Goal: Task Accomplishment & Management: Understand process/instructions

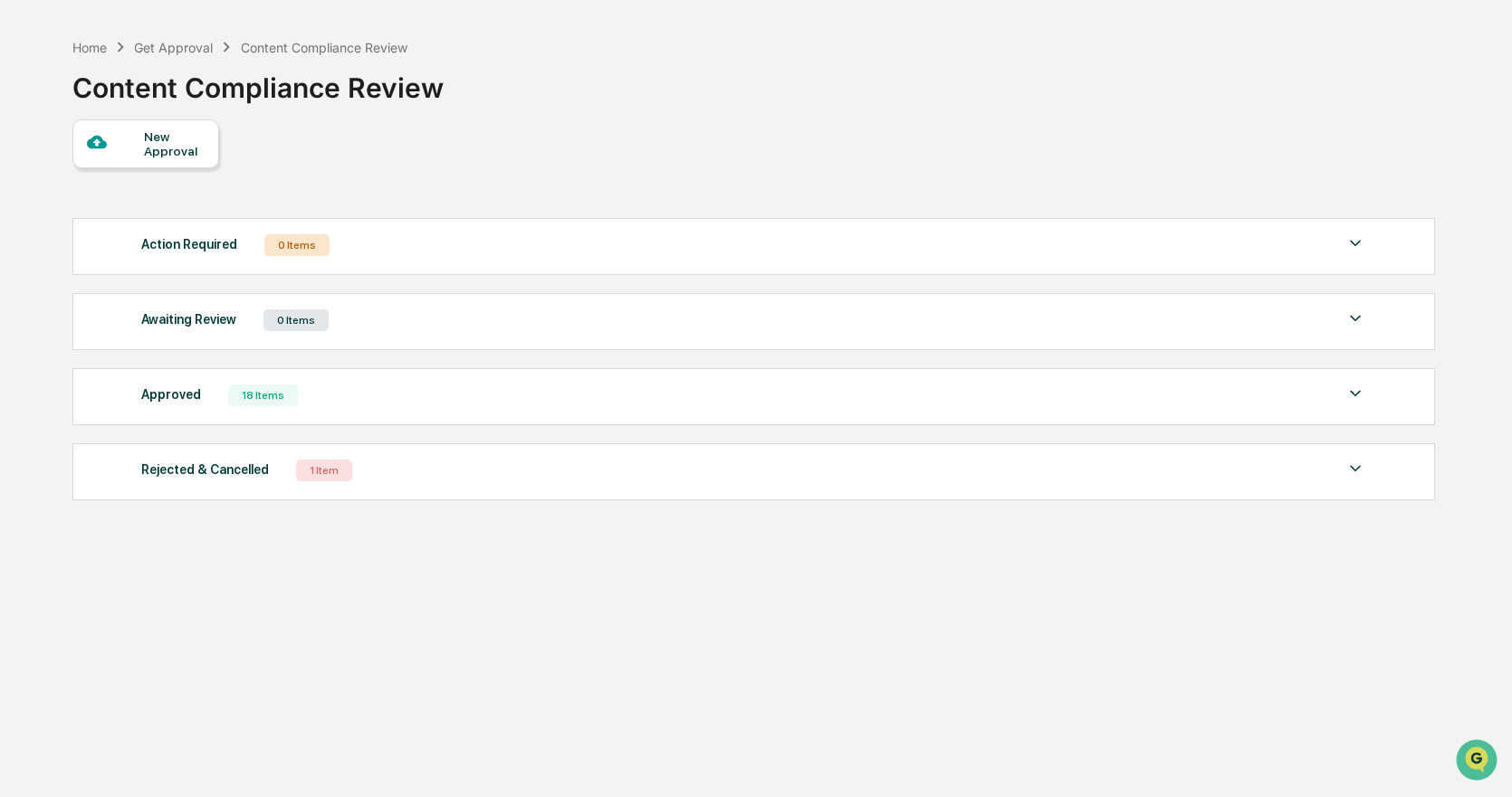
scroll to position [86, 0]
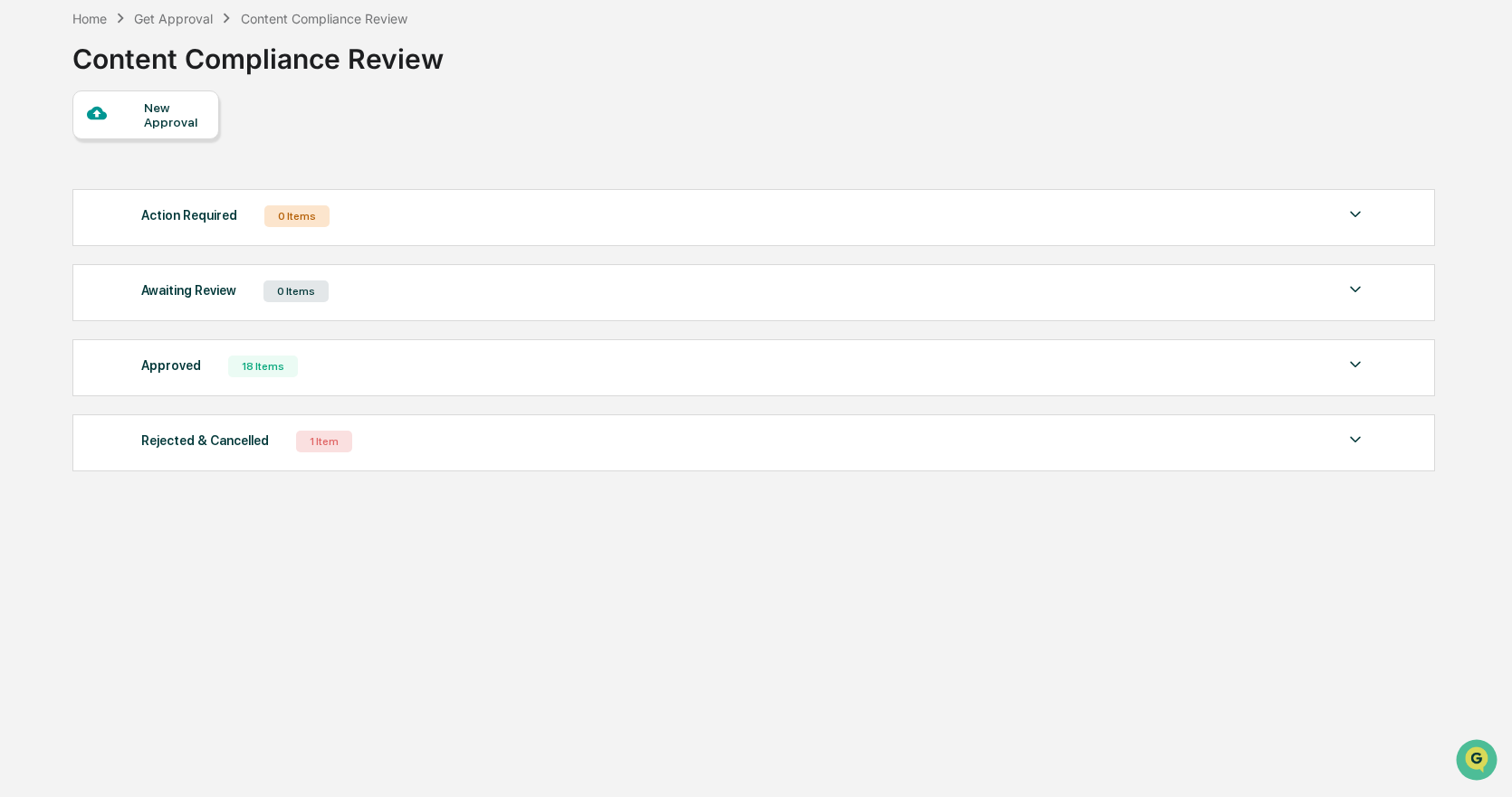
click at [257, 374] on div "18 Items" at bounding box center [263, 367] width 70 height 22
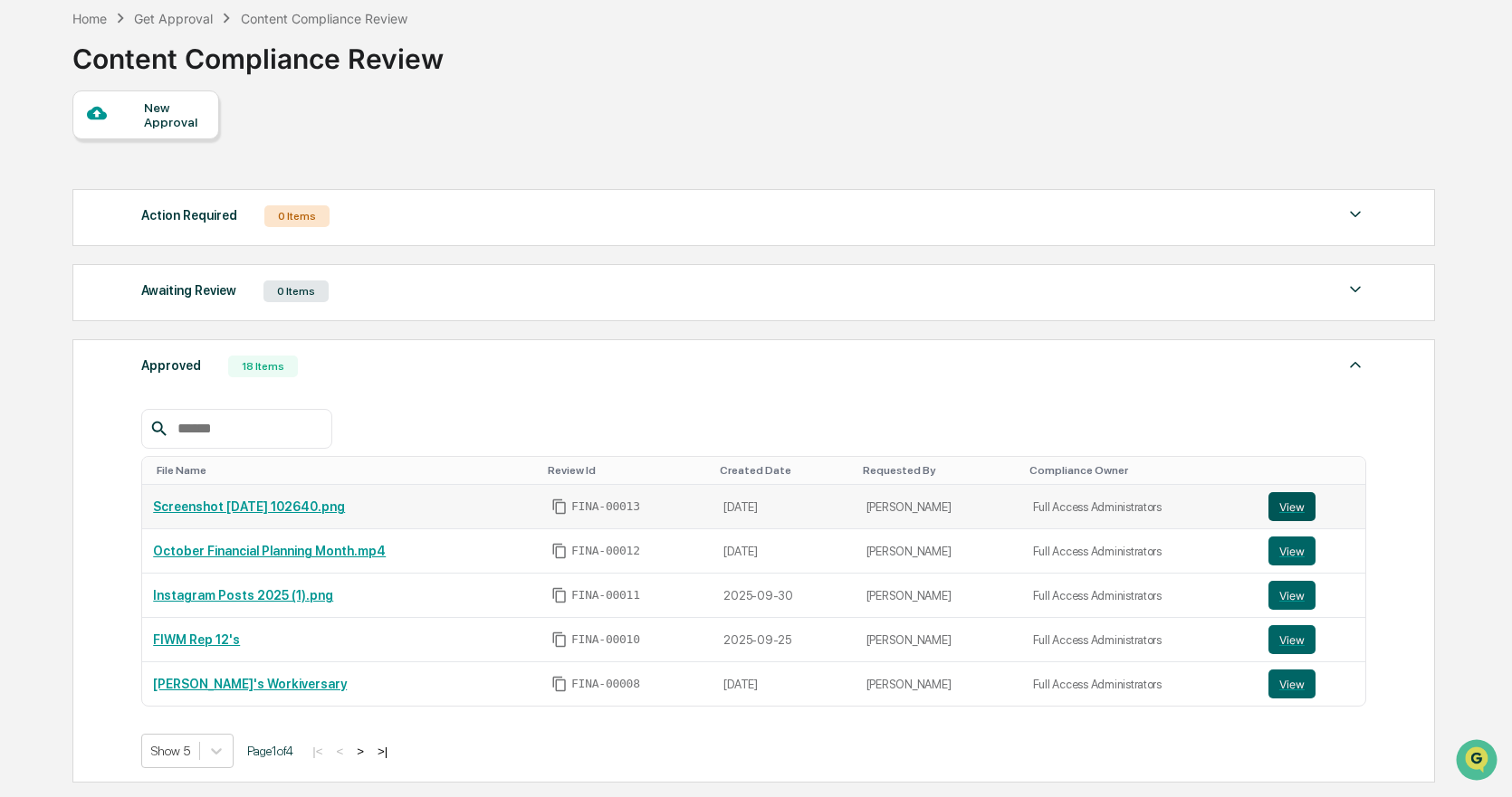
click at [1298, 511] on button "View" at bounding box center [1291, 507] width 47 height 29
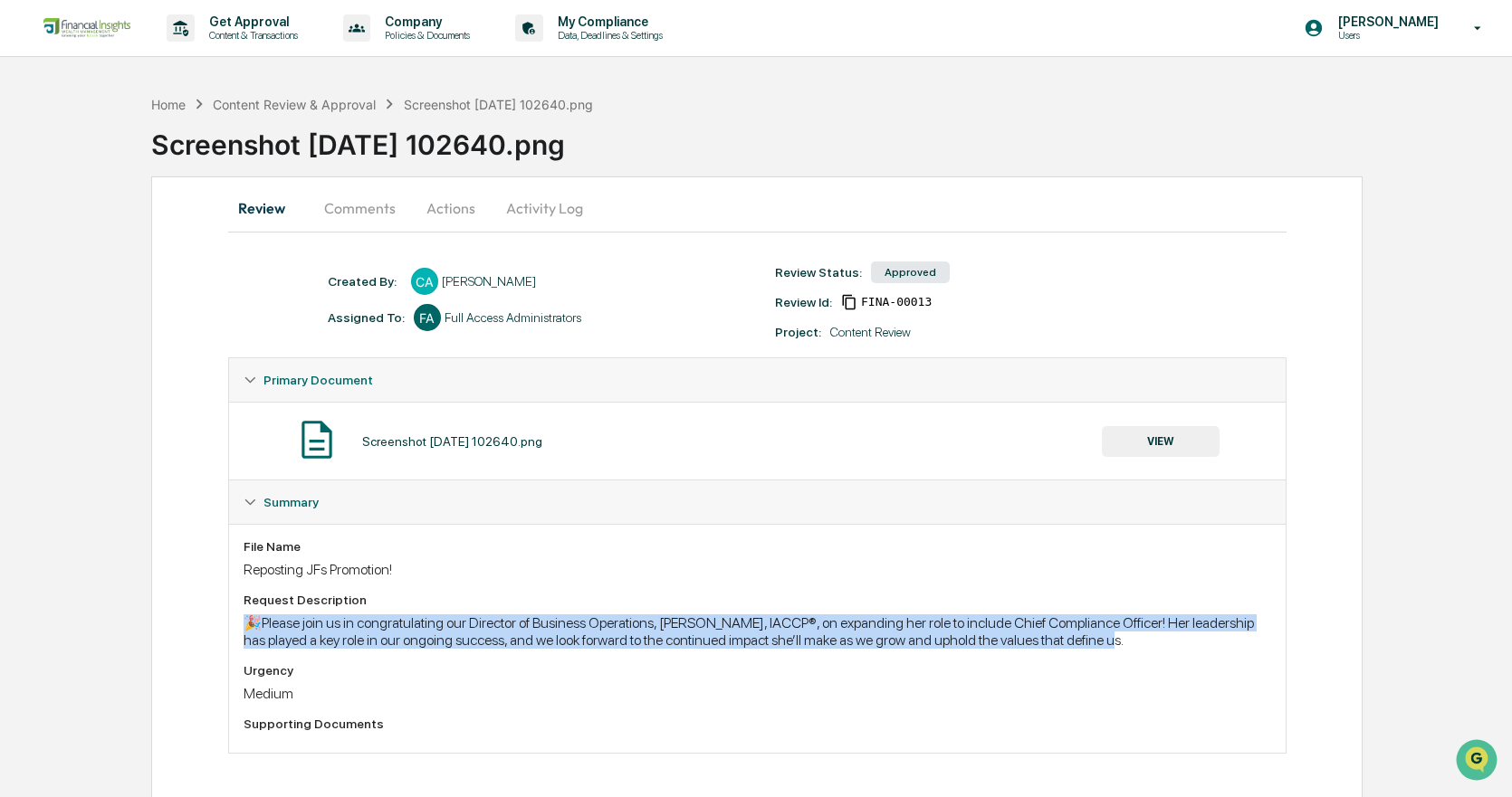
drag, startPoint x: 233, startPoint y: 620, endPoint x: 1148, endPoint y: 648, distance: 915.4
click at [1148, 648] on div "File Name Reposting JFs Promotion! Request Description 🎉Please join us in congr…" at bounding box center [757, 639] width 1056 height 229
copy div "🎉Please join us in congratulating our Director of Business Operations, Jordan F…"
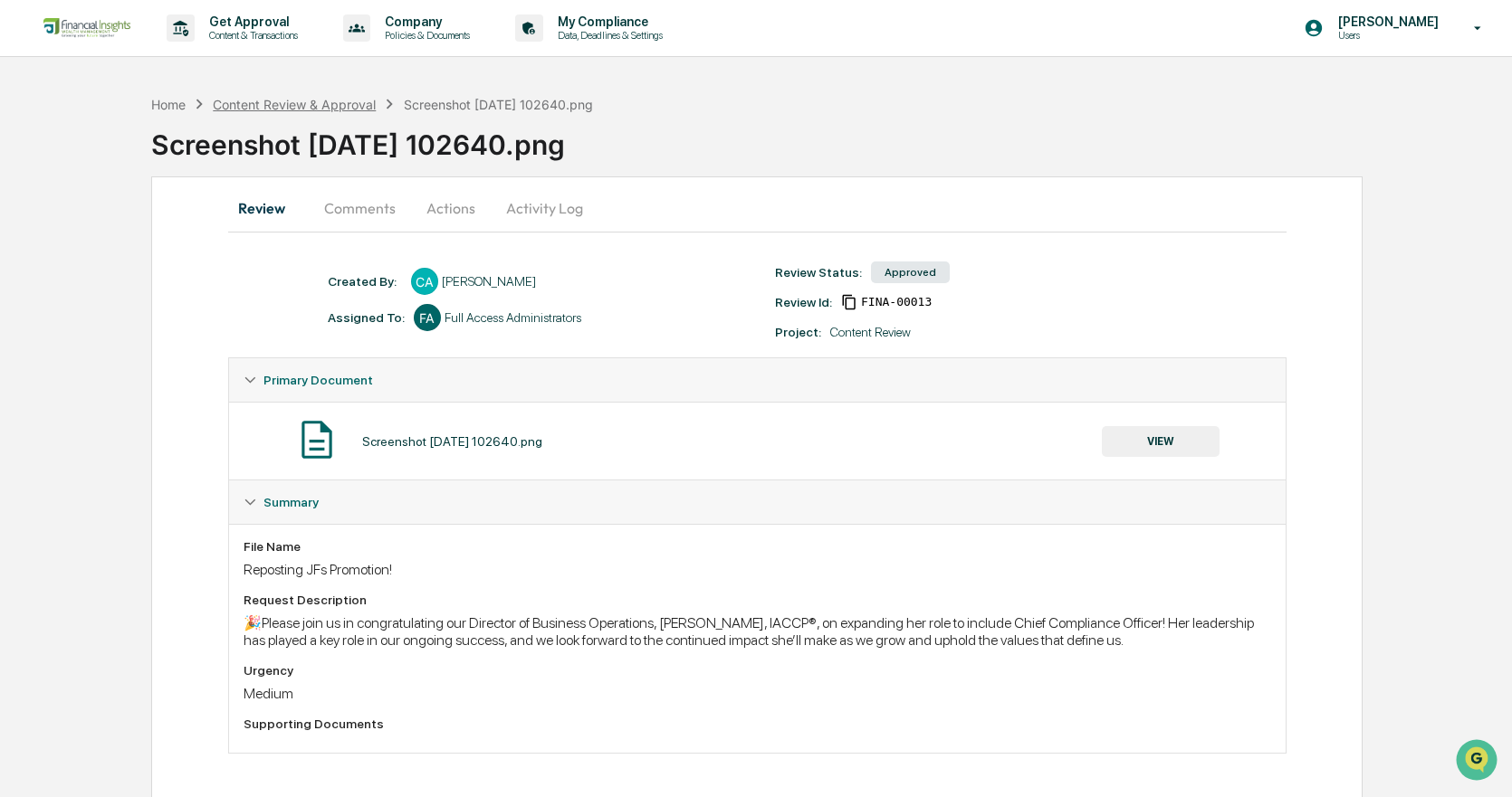
click at [335, 102] on div "Content Review & Approval" at bounding box center [294, 105] width 163 height 16
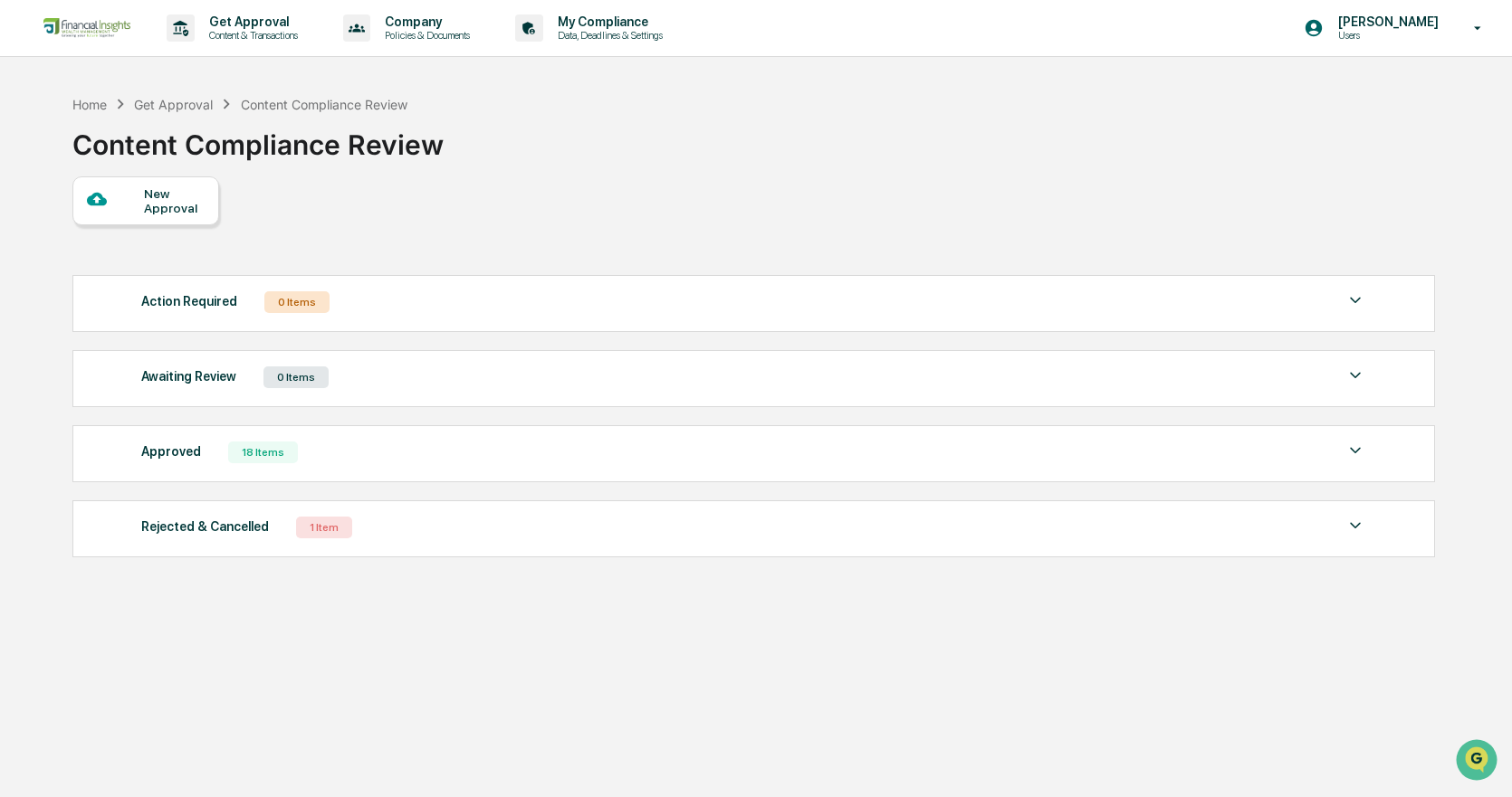
click at [335, 453] on div "Approved 18 Items" at bounding box center [753, 453] width 1225 height 25
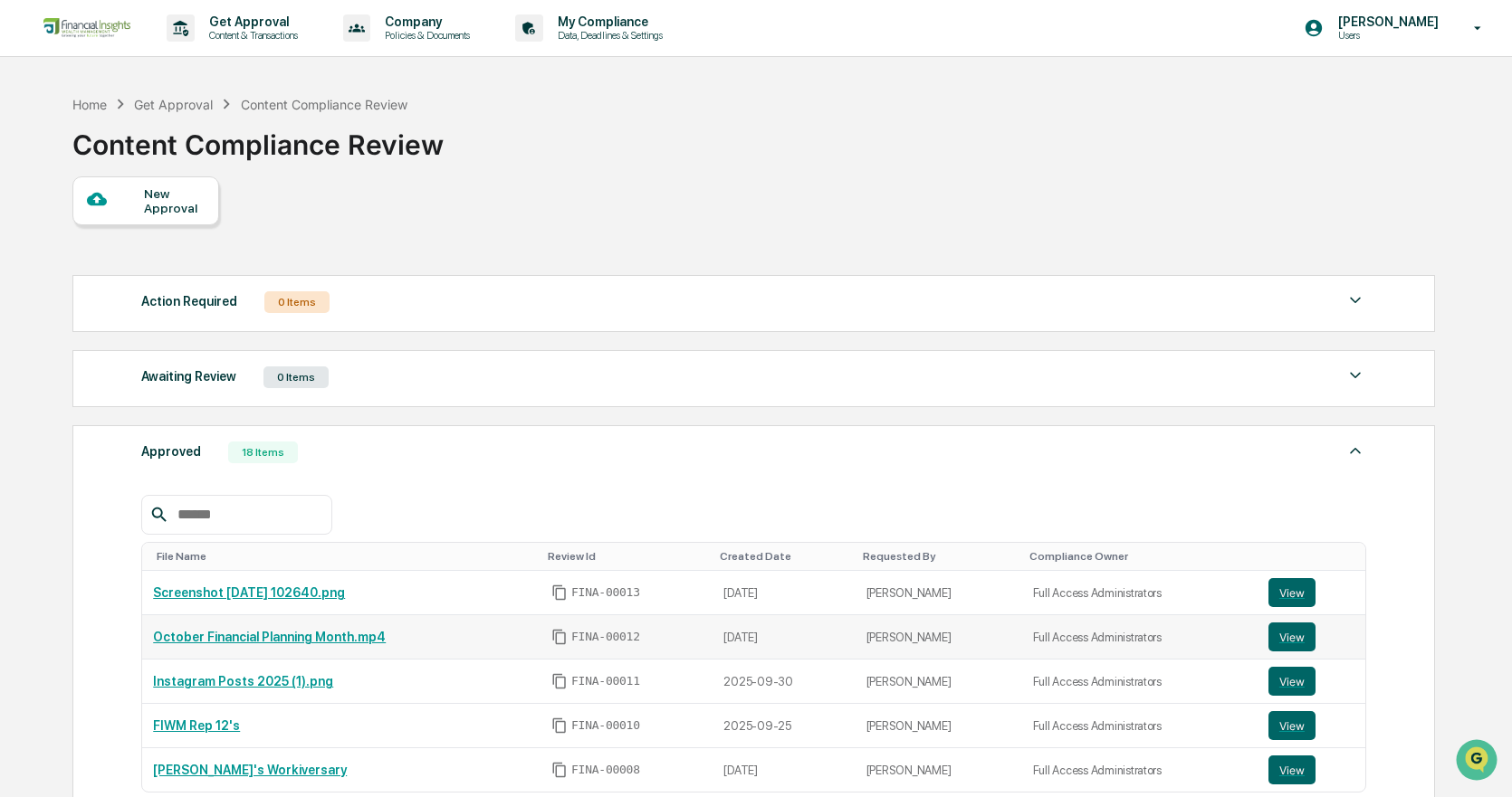
click at [255, 642] on link "October Financial Planning Month.mp4" at bounding box center [269, 637] width 232 height 15
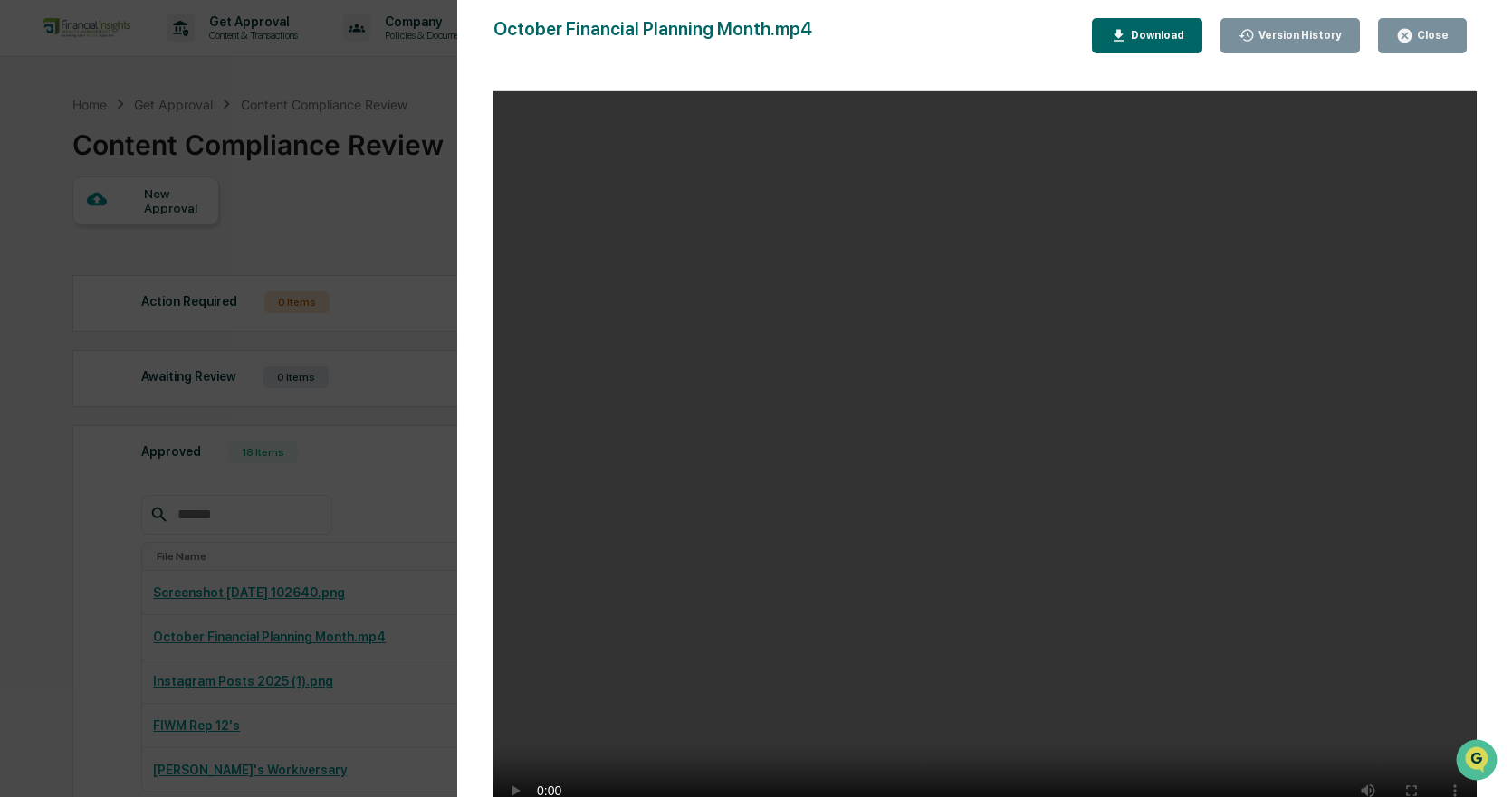
click at [1426, 34] on div "Close" at bounding box center [1431, 35] width 35 height 13
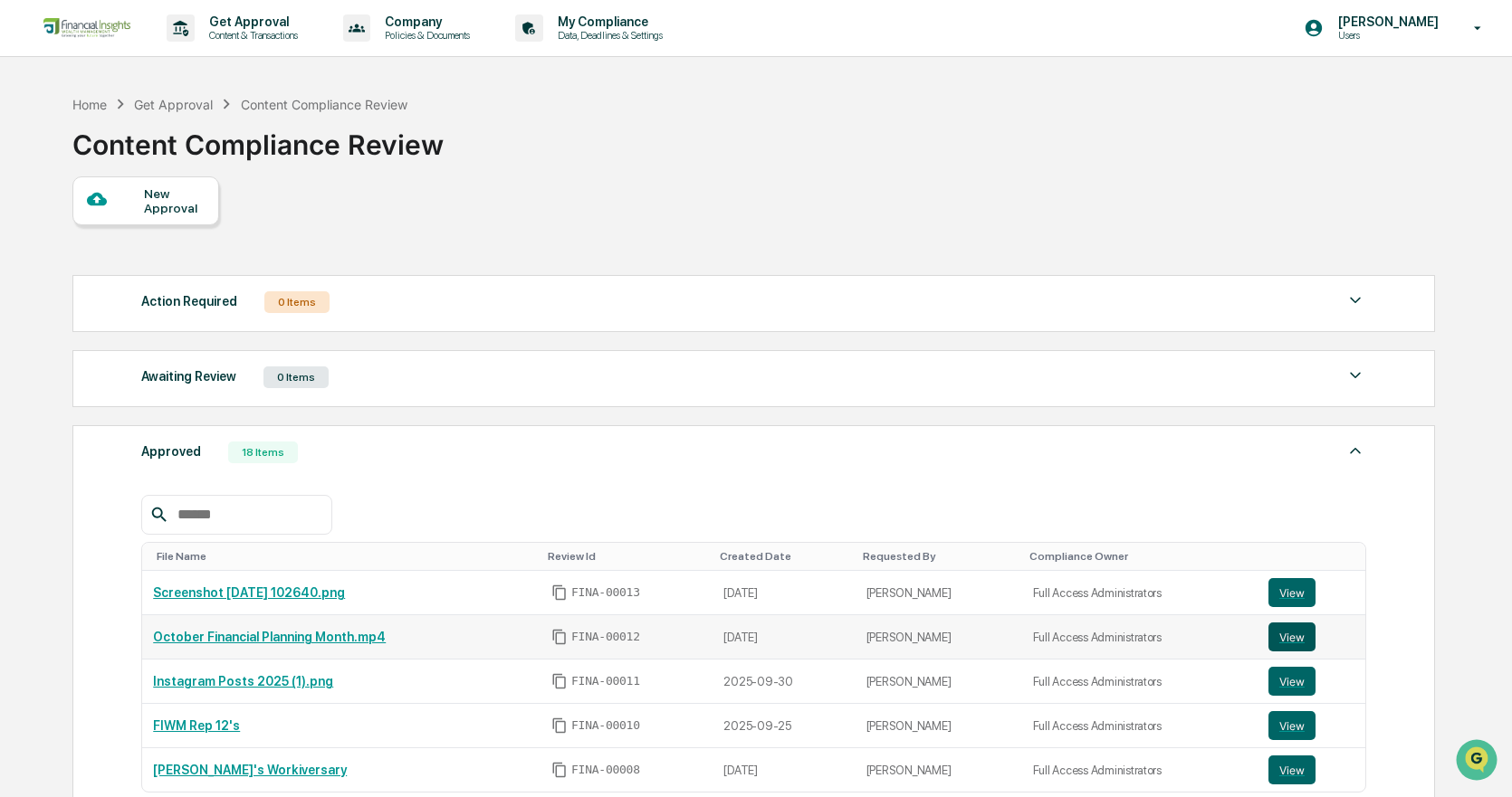
click at [1278, 627] on button "View" at bounding box center [1291, 637] width 47 height 29
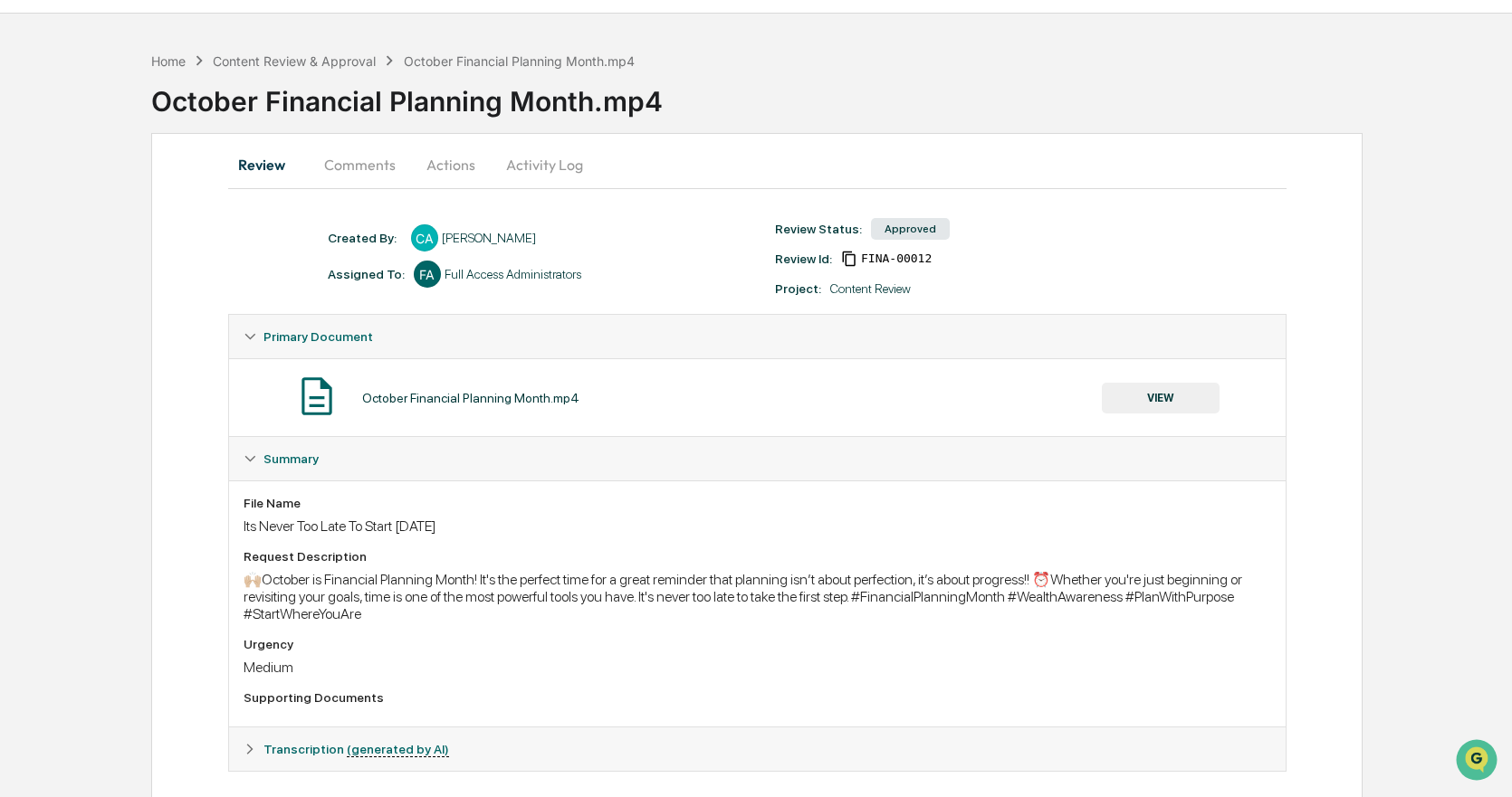
scroll to position [66, 0]
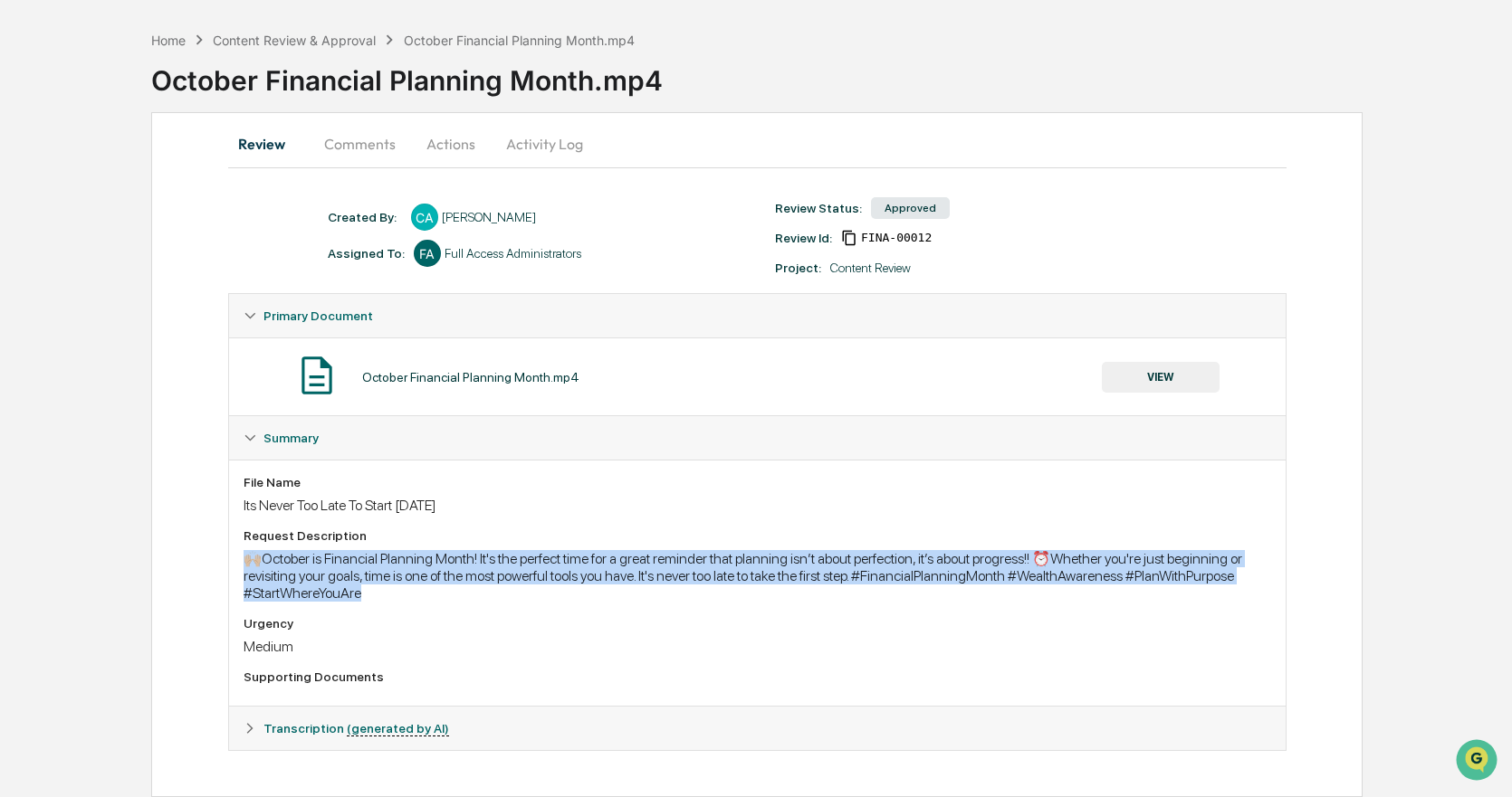
drag, startPoint x: 236, startPoint y: 560, endPoint x: 467, endPoint y: 597, distance: 233.9
click at [467, 597] on div "File Name Its Never Too Late To Start [DATE] Request Description 🙌🏼October is F…" at bounding box center [757, 582] width 1056 height 246
copy div "🙌🏼October is Financial Planning Month! It's the perfect time for a great remind…"
